Goal: Transaction & Acquisition: Download file/media

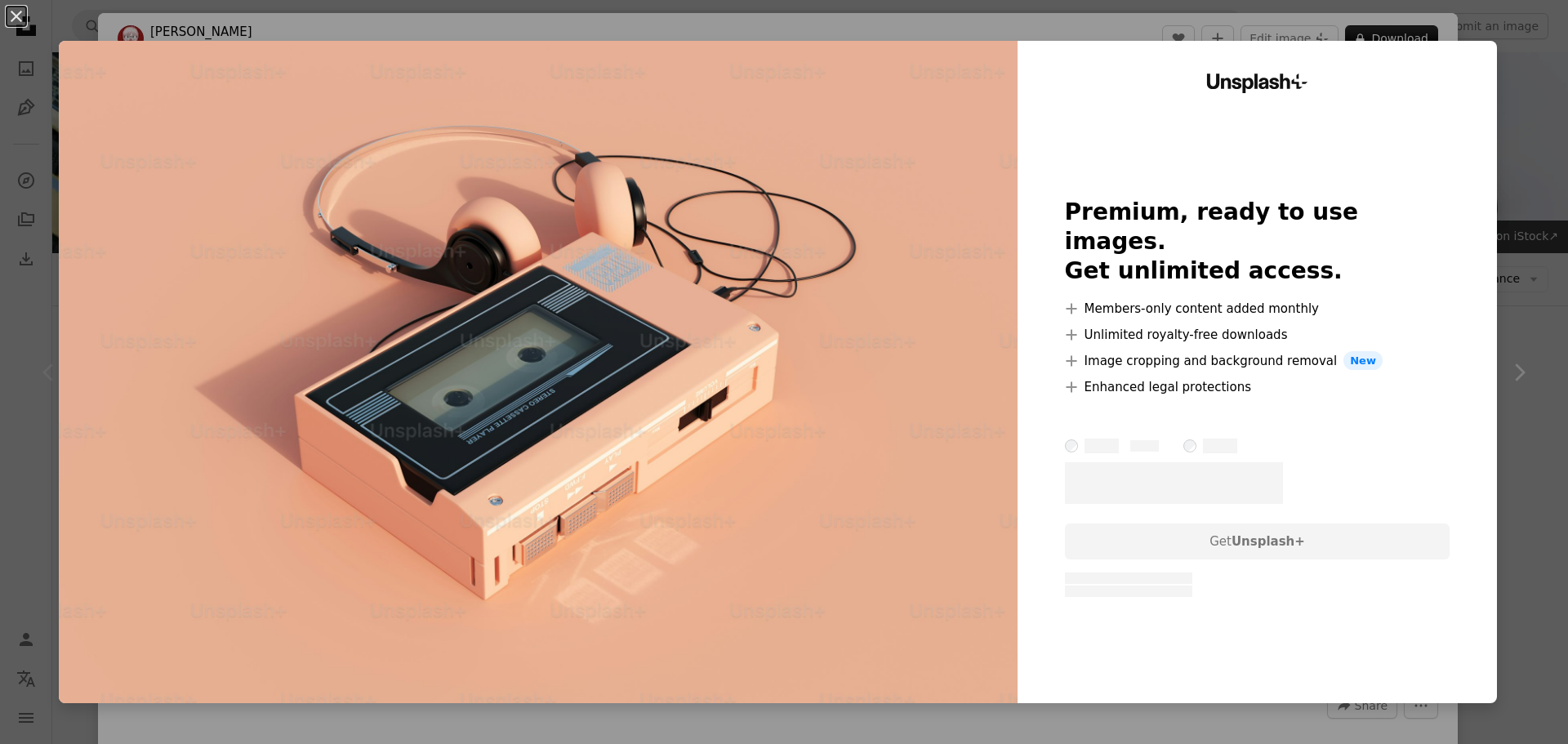
scroll to position [327, 0]
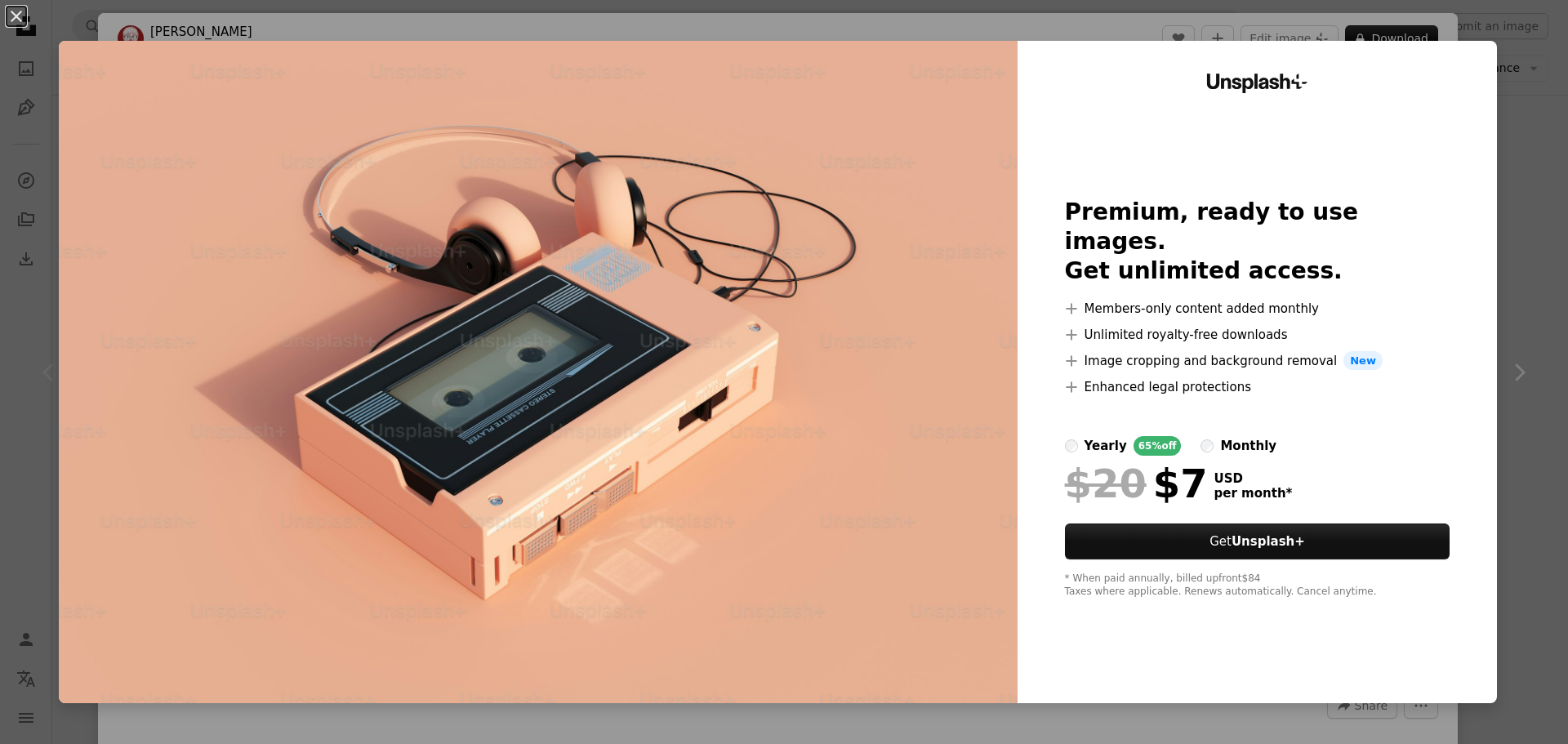
click at [1415, 21] on div "An X shape Unsplash+ Premium, ready to use images. Get unlimited access. A plus…" at bounding box center [784, 372] width 1568 height 744
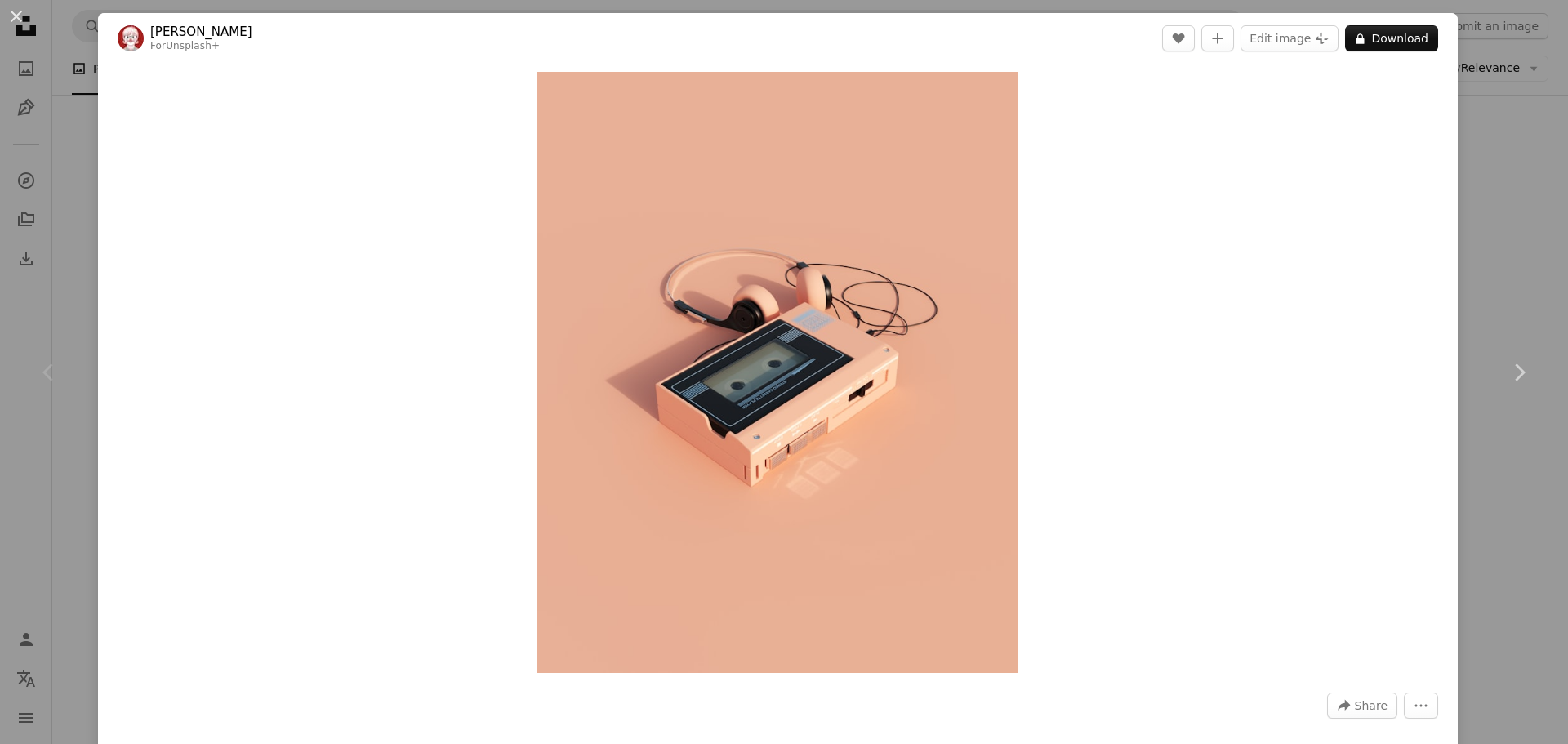
drag, startPoint x: 928, startPoint y: 200, endPoint x: 1298, endPoint y: 88, distance: 386.6
click at [1262, 105] on div "Zoom in" at bounding box center [778, 372] width 1360 height 617
click at [1369, 43] on button "A lock Download" at bounding box center [1391, 38] width 93 height 26
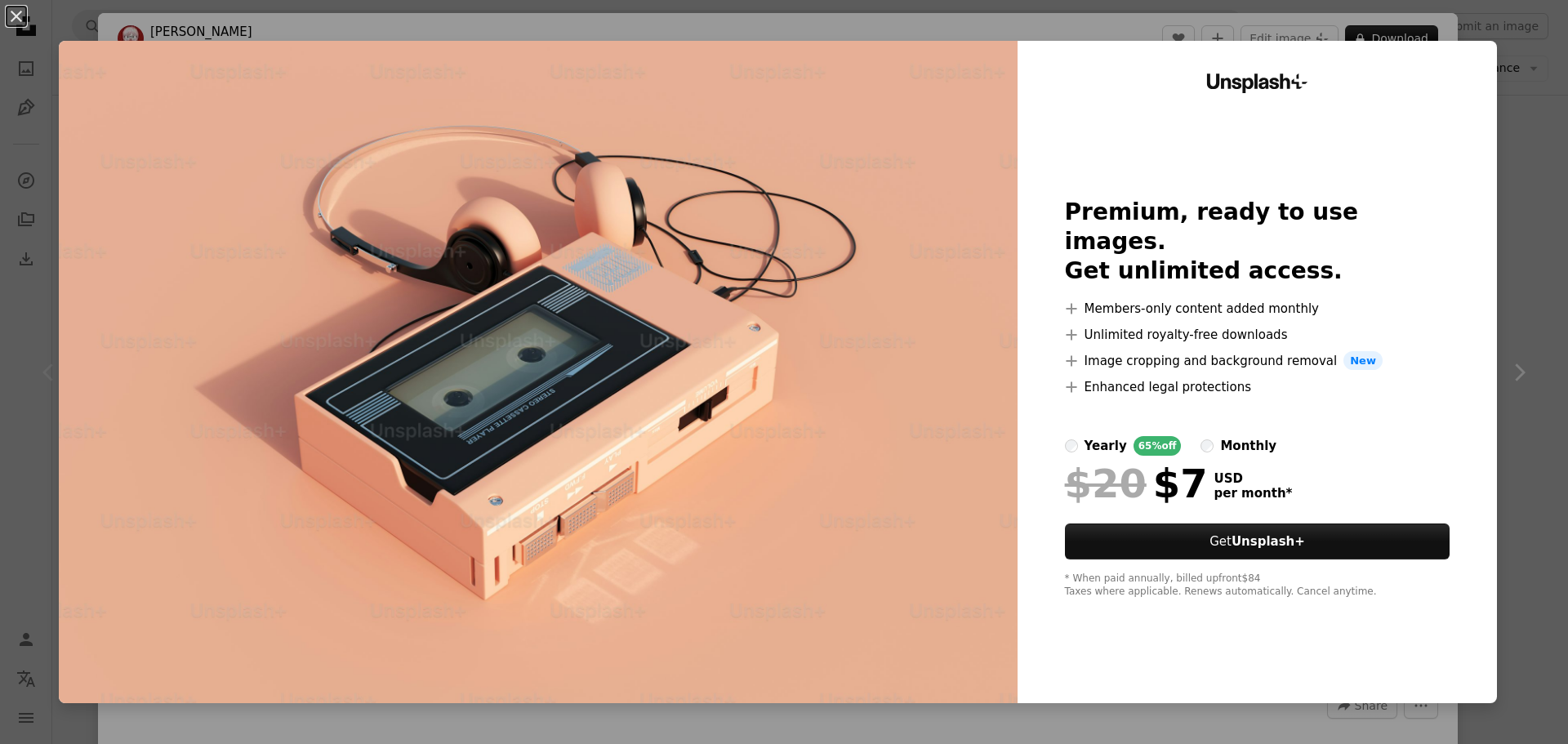
click at [1254, 18] on div "An X shape Unsplash+ Premium, ready to use images. Get unlimited access. A plus…" at bounding box center [784, 372] width 1568 height 744
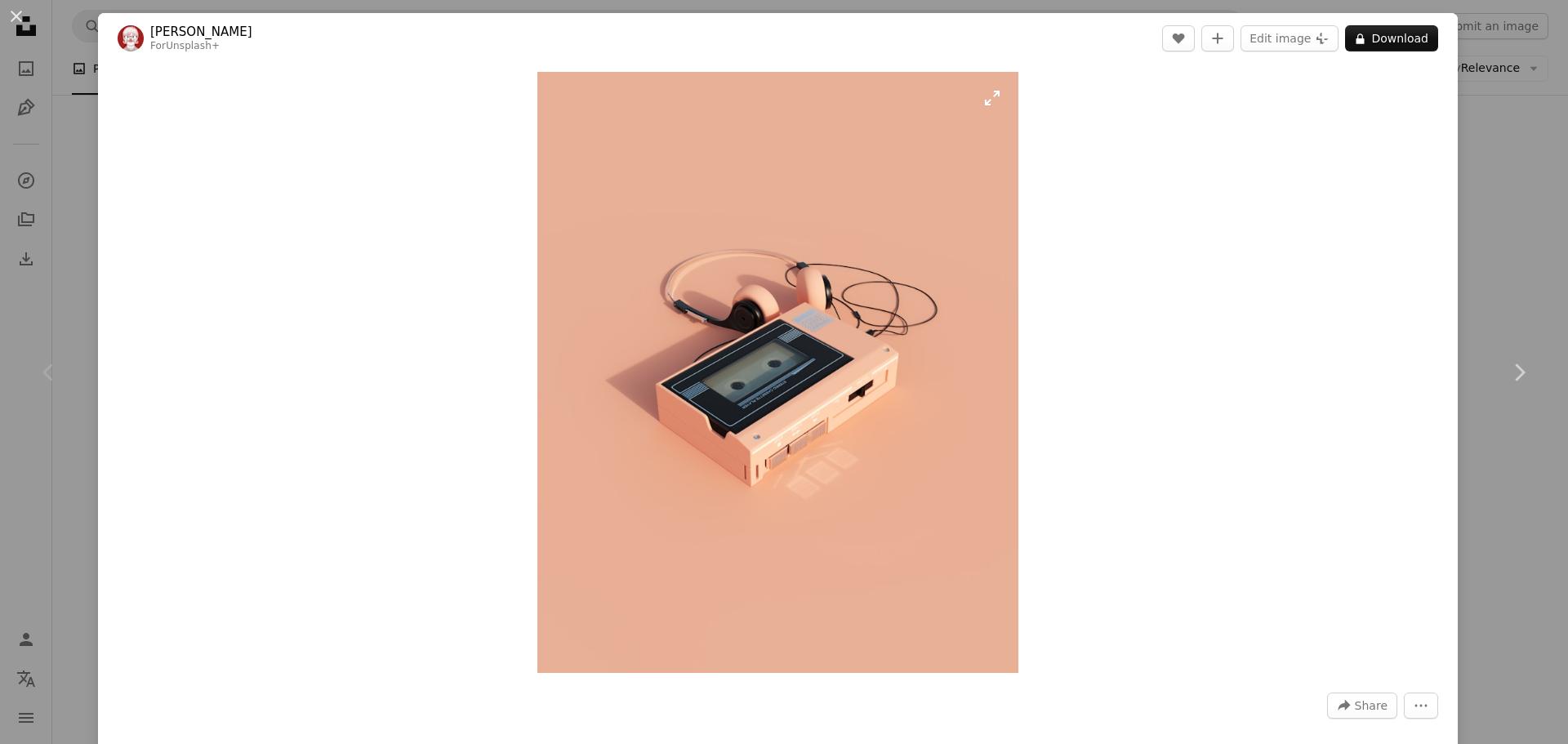
click at [992, 97] on img "Zoom in on this image" at bounding box center [778, 372] width 481 height 601
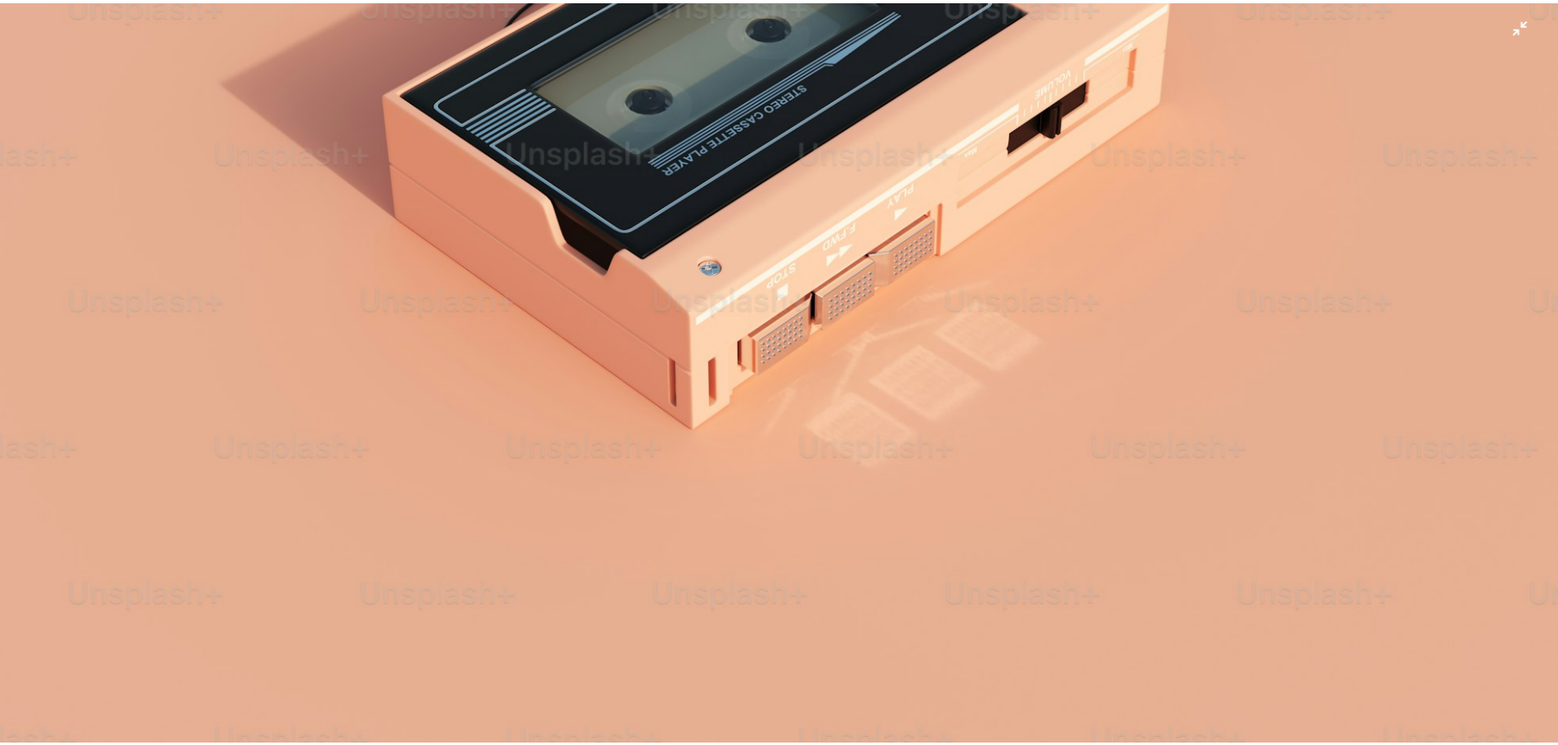
scroll to position [532, 0]
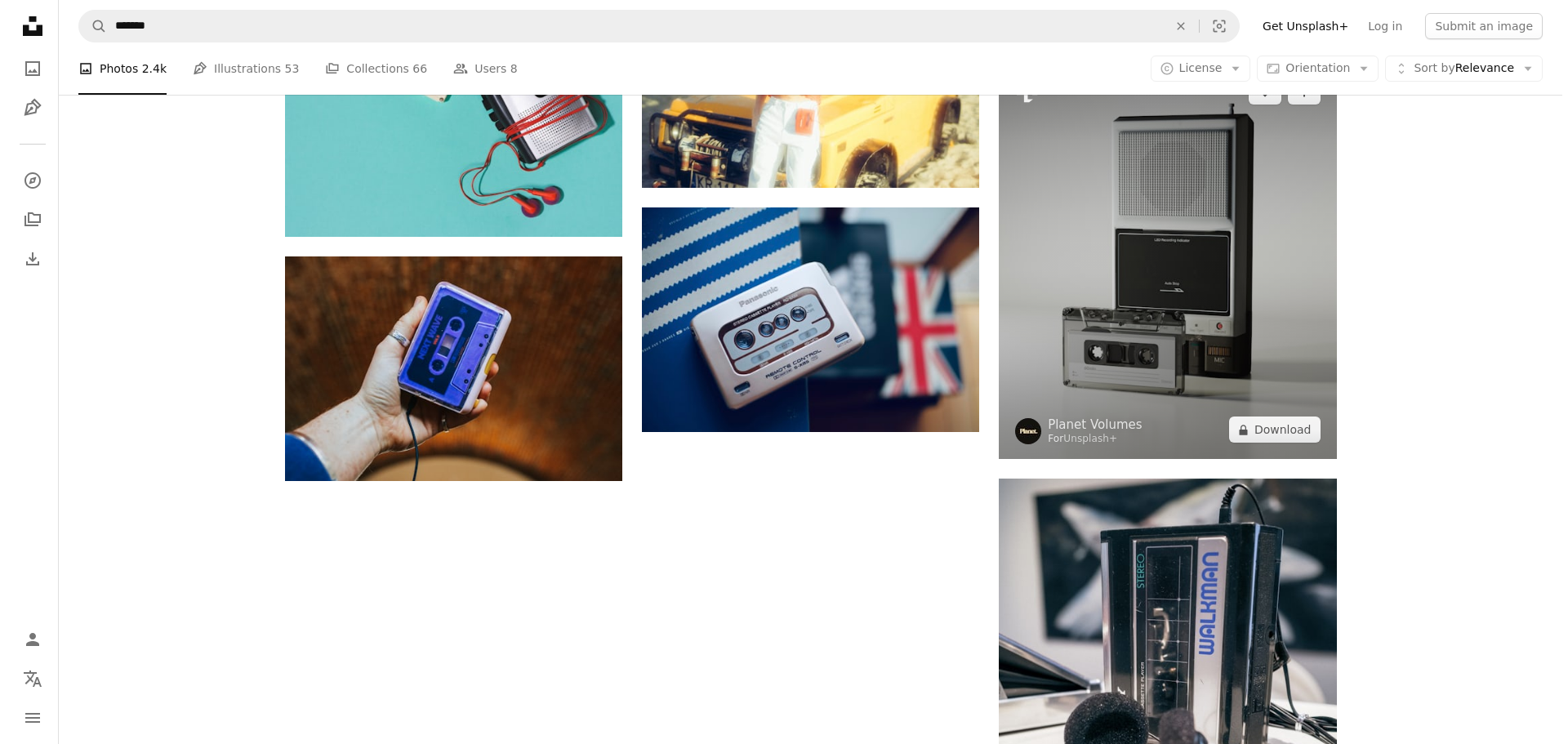
scroll to position [2777, 0]
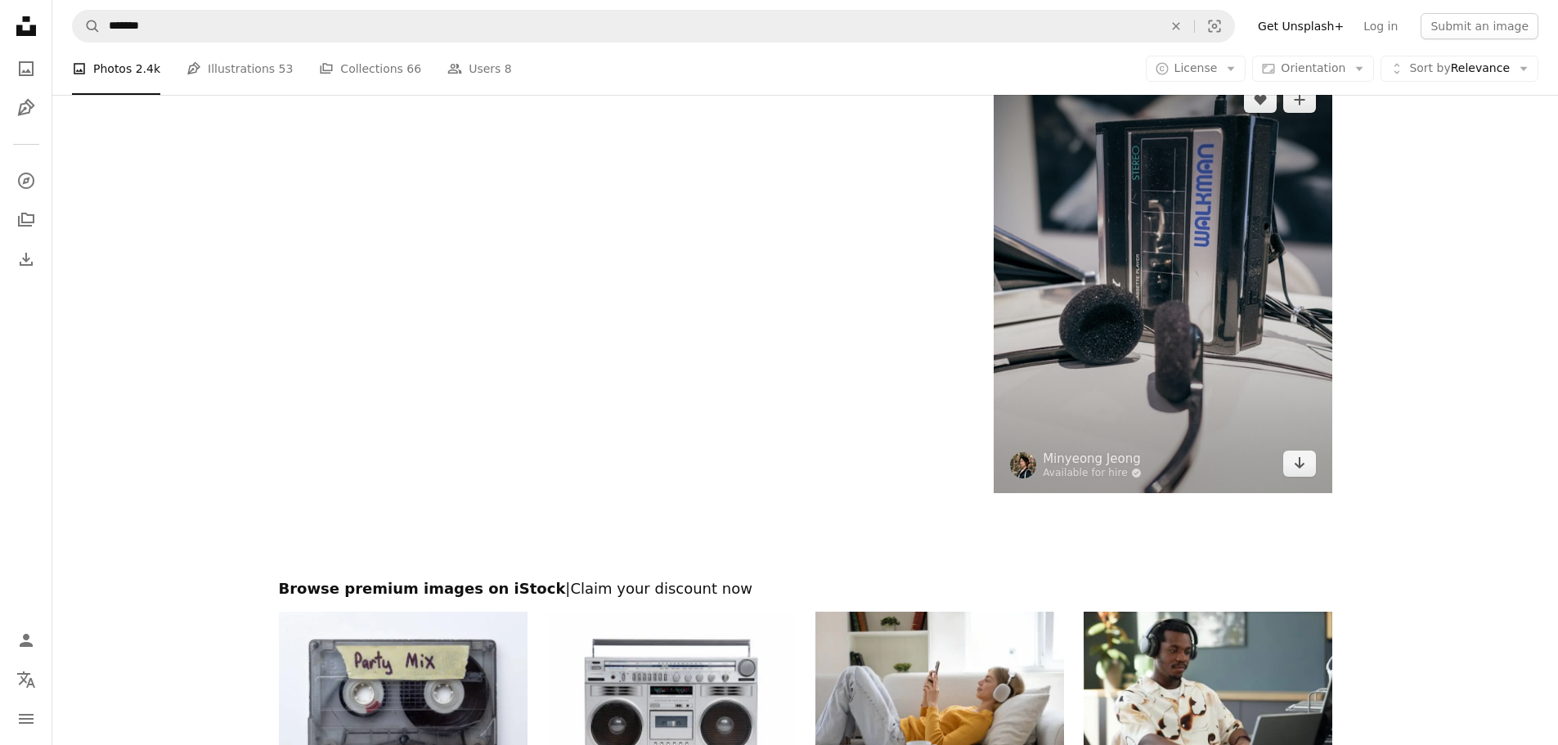
click at [1191, 317] on img at bounding box center [1163, 281] width 338 height 423
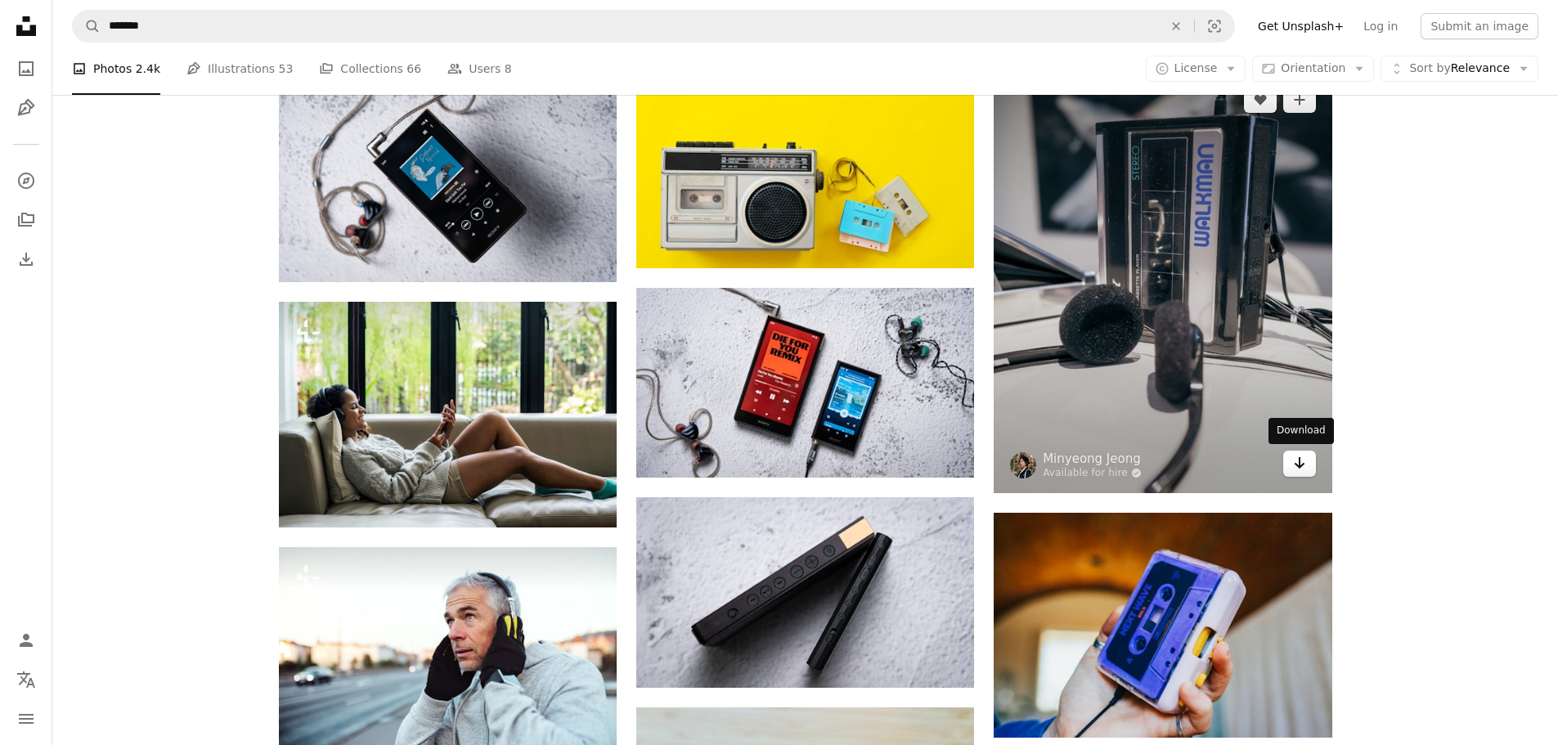
click at [1301, 462] on icon "Arrow pointing down" at bounding box center [1299, 463] width 13 height 20
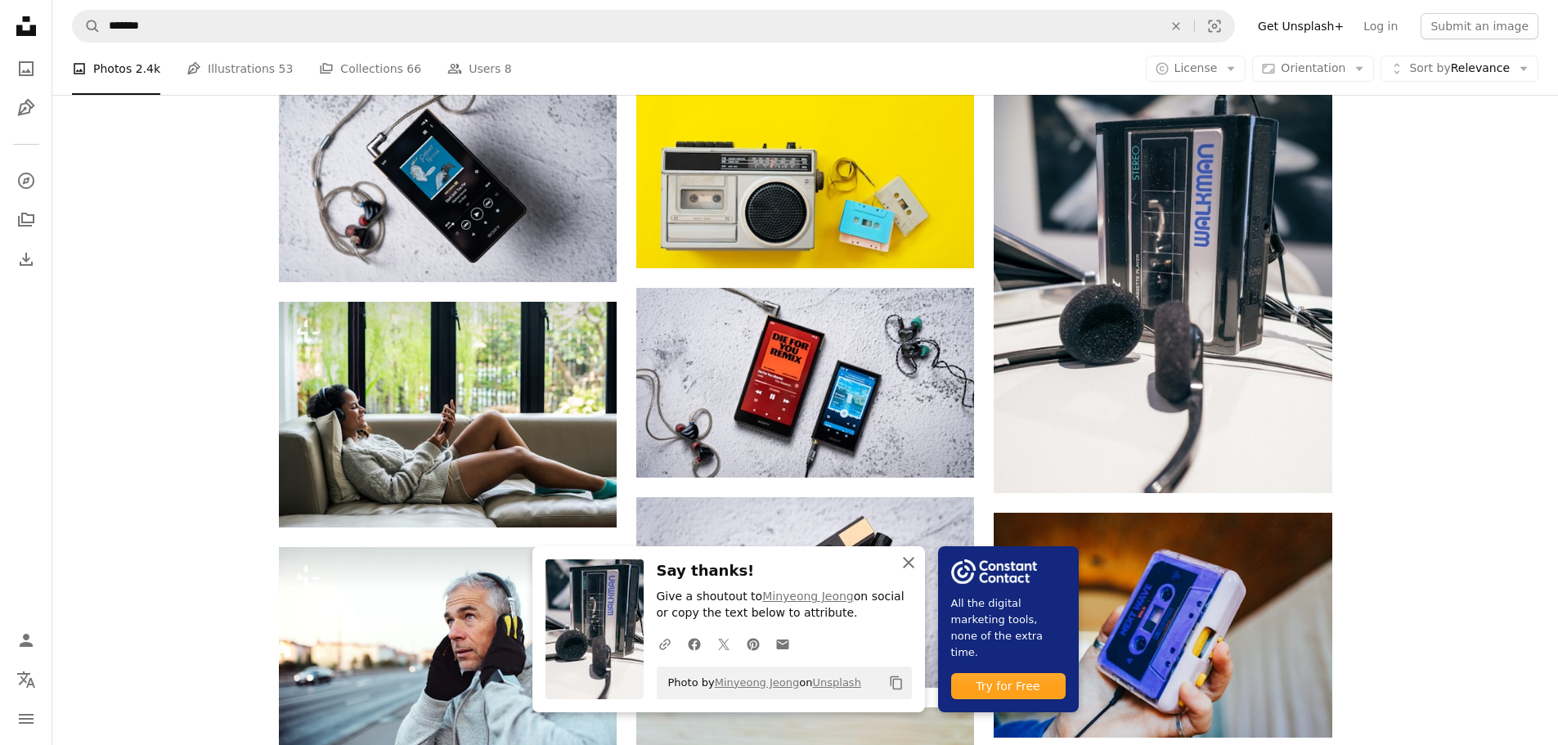
click at [906, 559] on icon "button" at bounding box center [908, 562] width 11 height 11
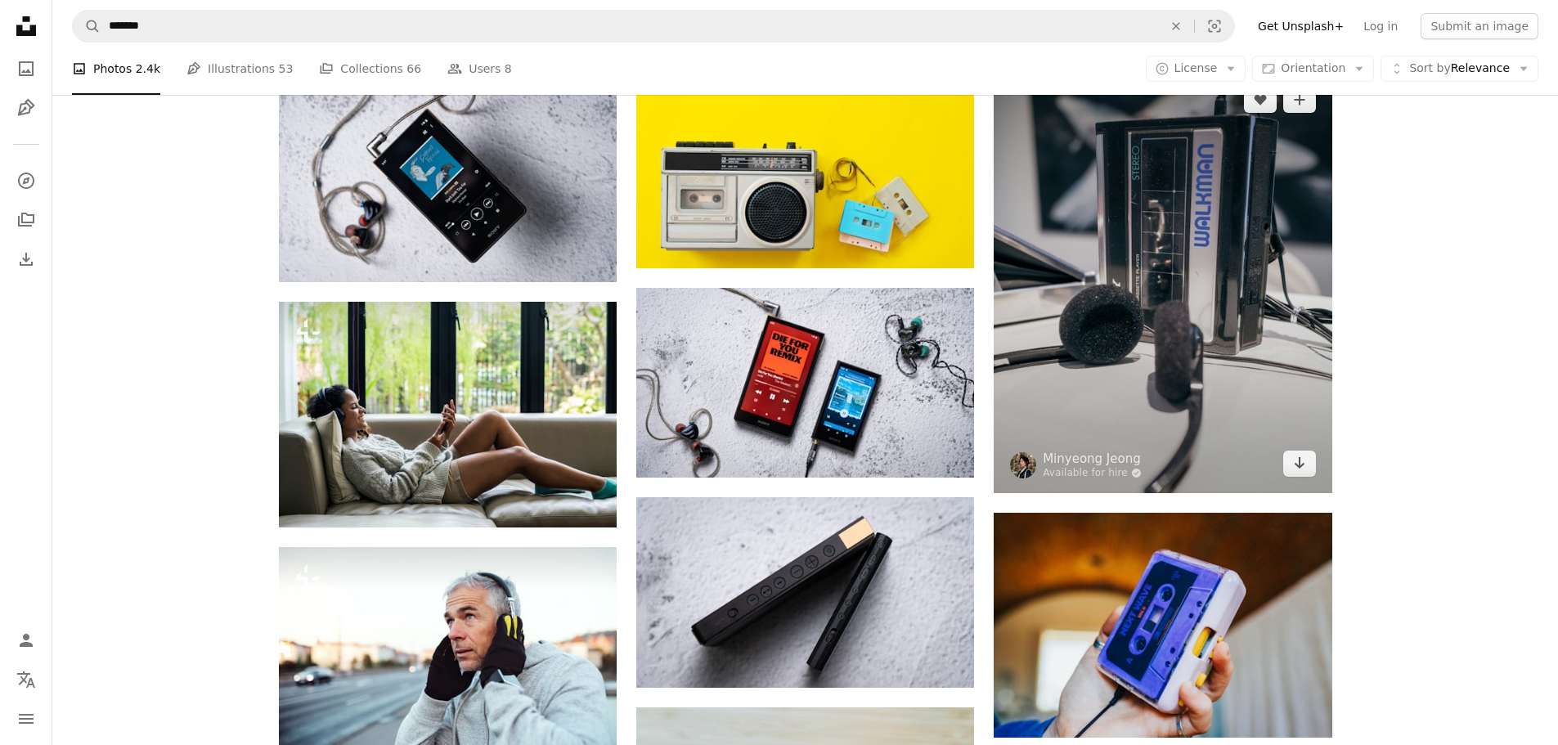
click at [1219, 226] on img at bounding box center [1163, 281] width 338 height 423
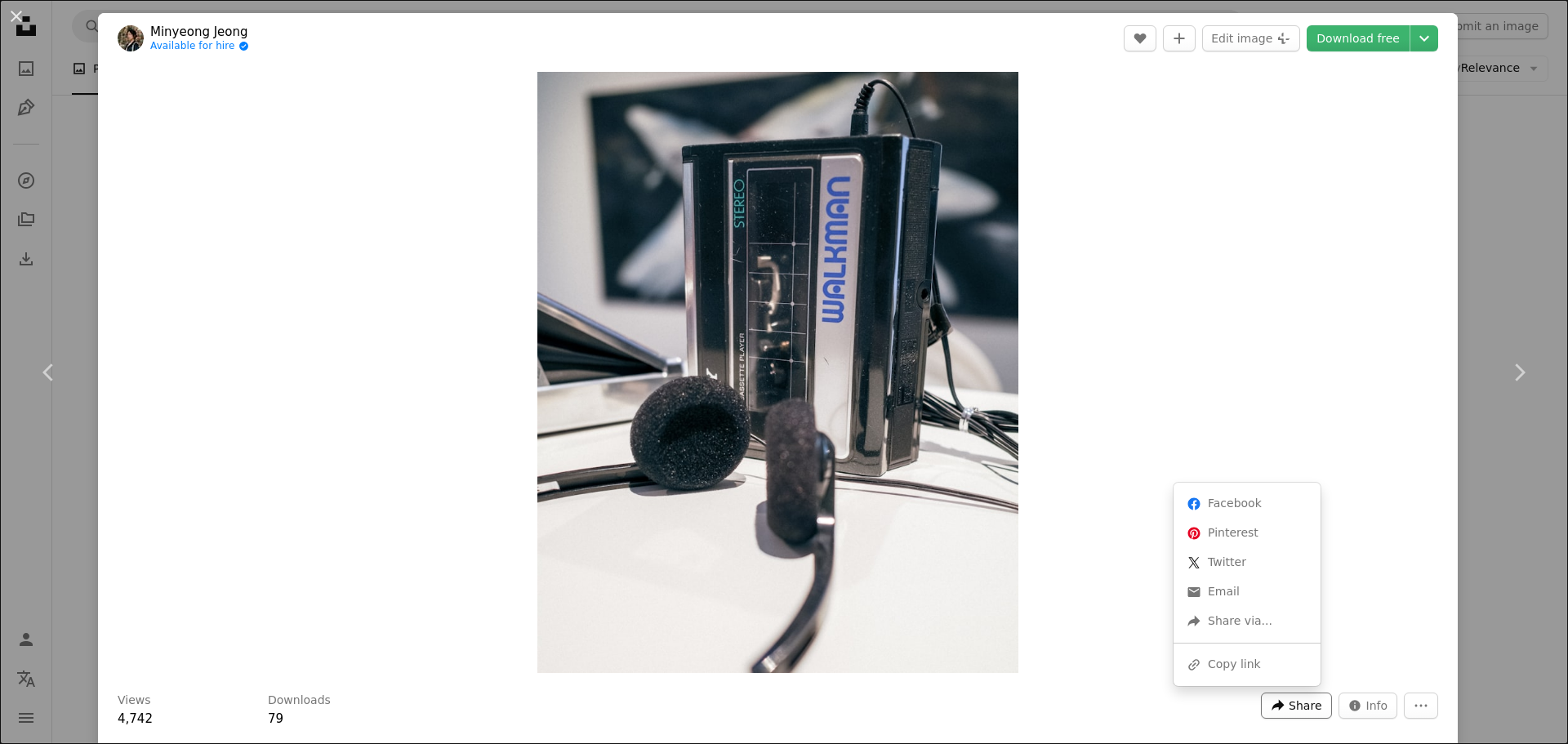
click at [1296, 701] on span "Share" at bounding box center [1304, 705] width 33 height 25
click at [1266, 669] on div "A URL sharing icon (chains) Copy link" at bounding box center [1247, 664] width 134 height 29
click at [1347, 697] on button "Info icon Info" at bounding box center [1368, 705] width 60 height 26
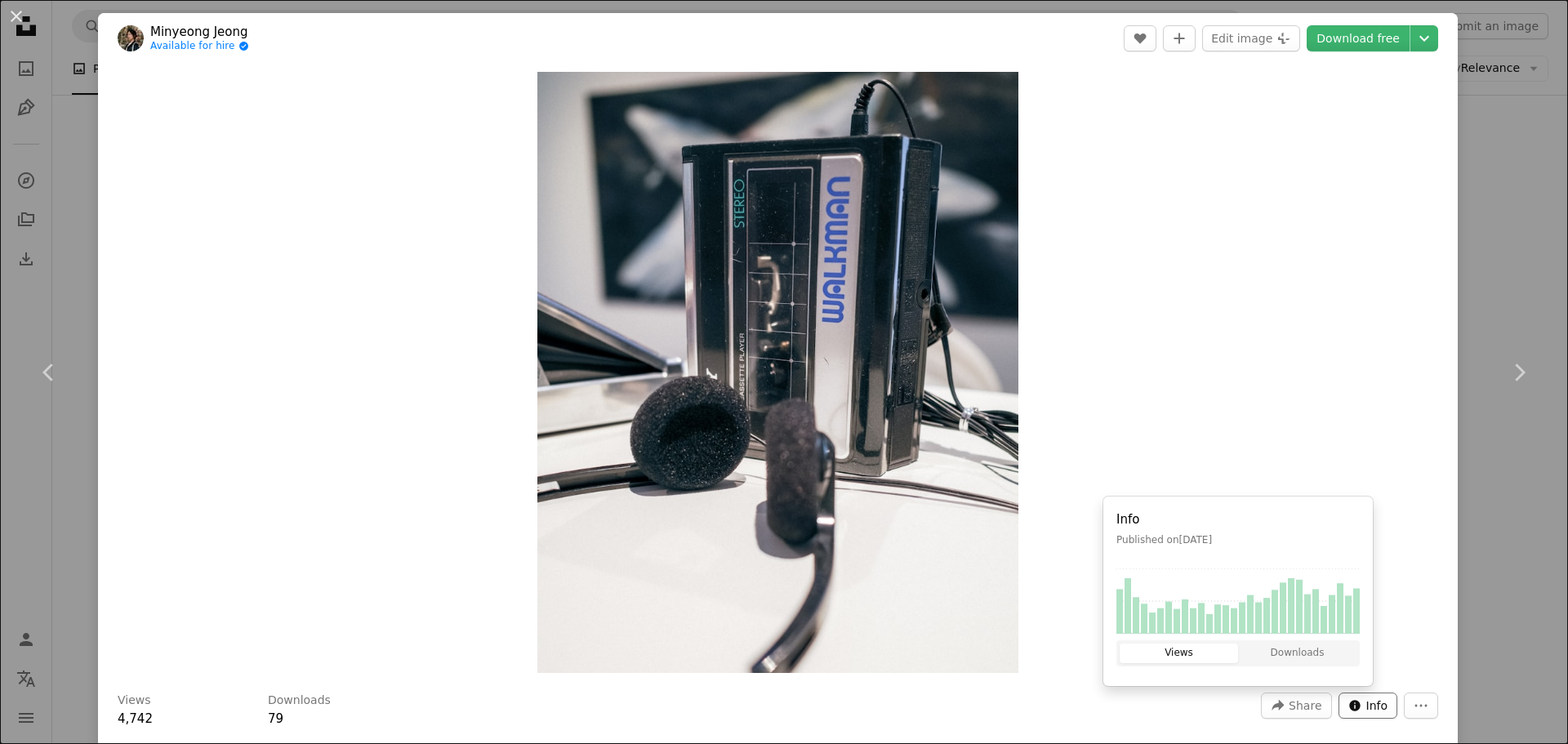
click at [1345, 697] on button "Info icon Info" at bounding box center [1368, 705] width 60 height 26
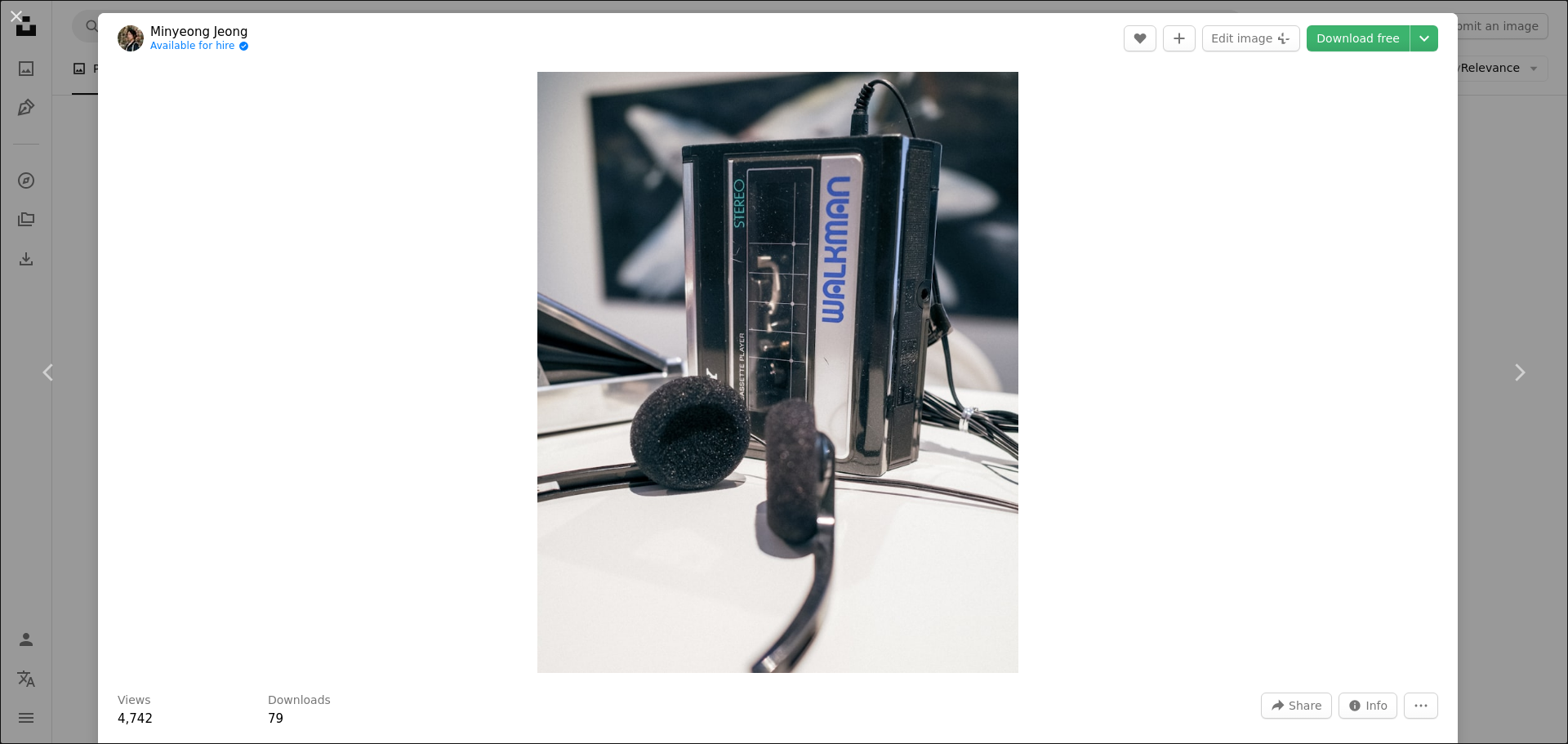
click at [1414, 702] on icon "More Actions" at bounding box center [1421, 705] width 15 height 15
click at [1411, 34] on icon "Chevron down" at bounding box center [1424, 39] width 26 height 20
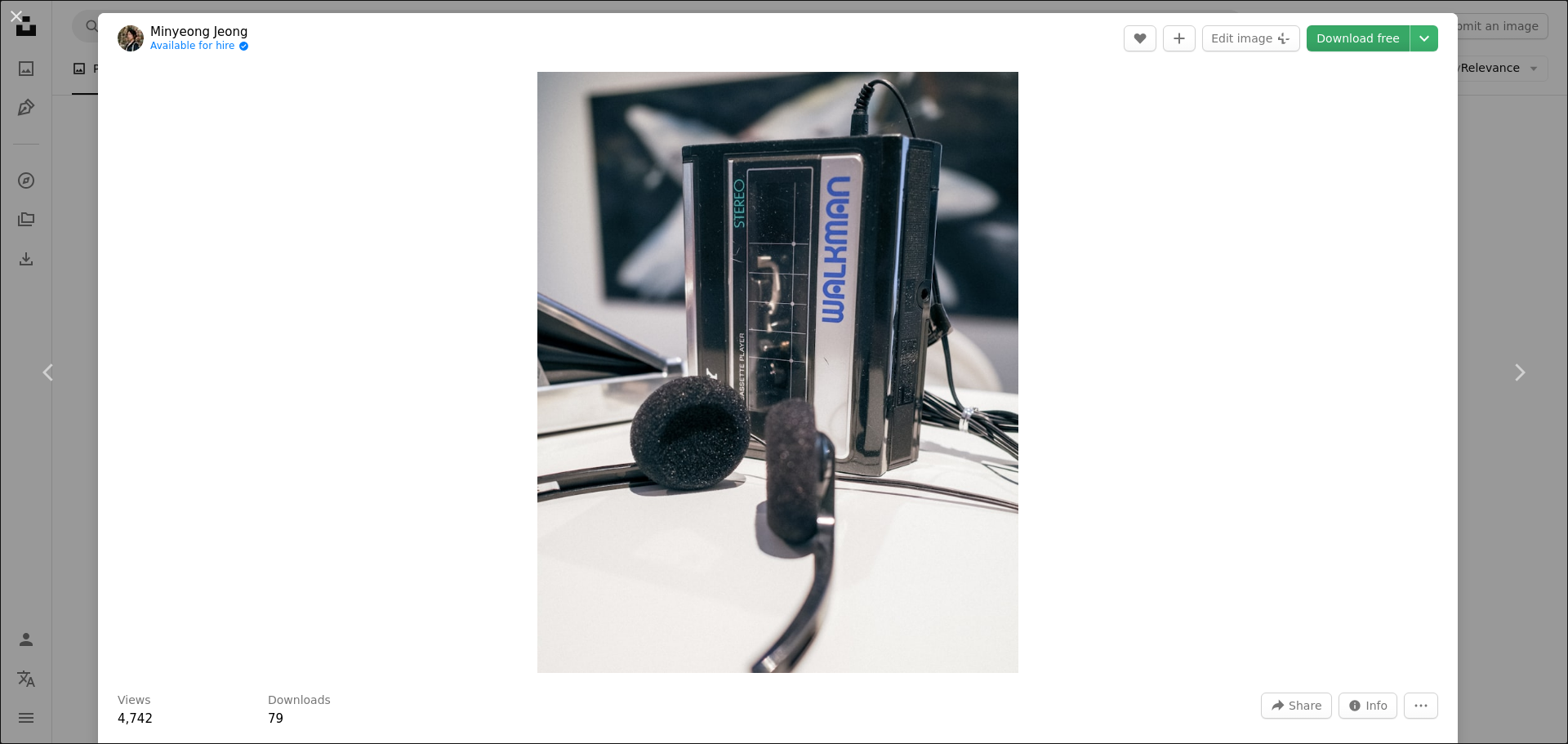
click at [1357, 38] on link "Download free" at bounding box center [1357, 38] width 103 height 26
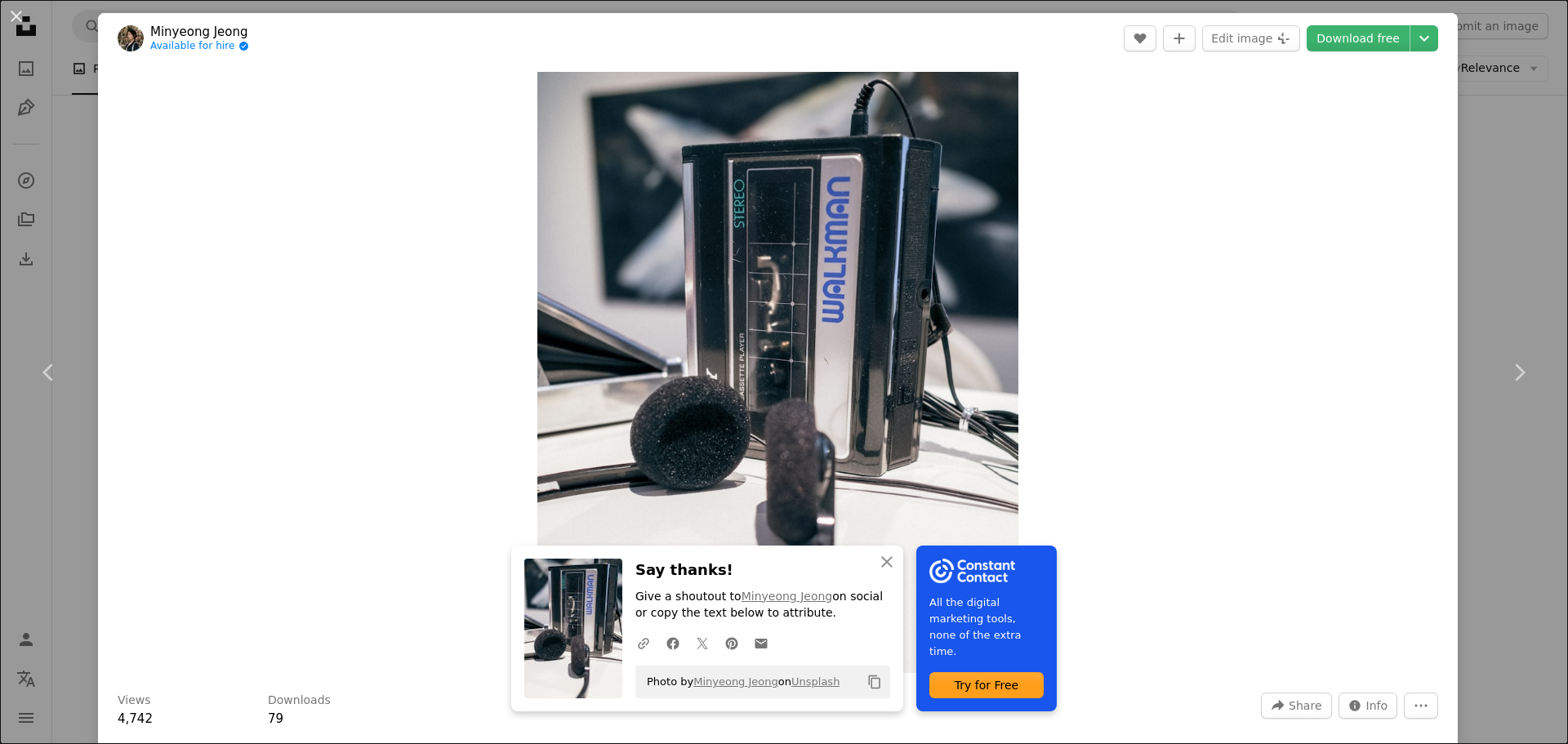
click at [868, 682] on icon "Copy content" at bounding box center [875, 682] width 15 height 15
click at [1093, 343] on div "Zoom in" at bounding box center [778, 372] width 1360 height 617
